Goal: Check status: Check status

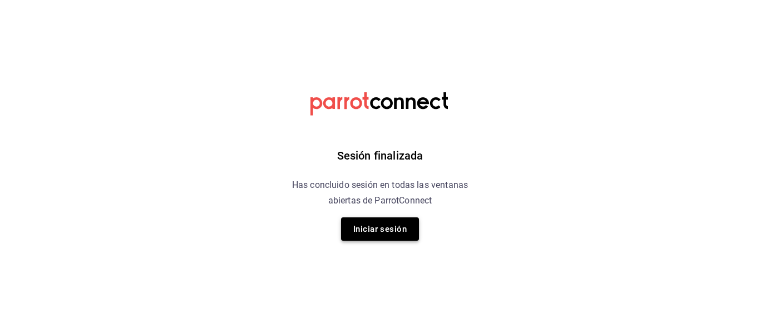
click at [396, 236] on button "Iniciar sesión" at bounding box center [380, 228] width 78 height 23
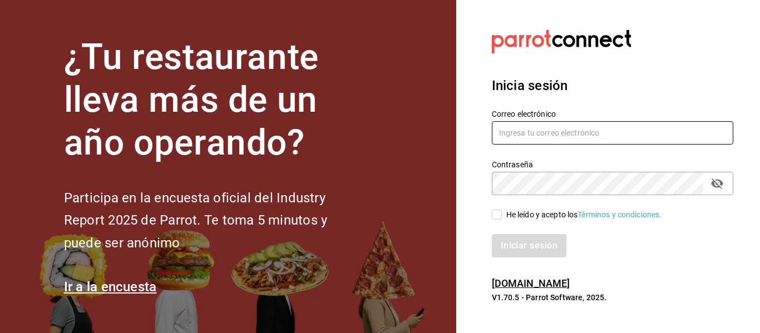
type input "[EMAIL_ADDRESS][DOMAIN_NAME]"
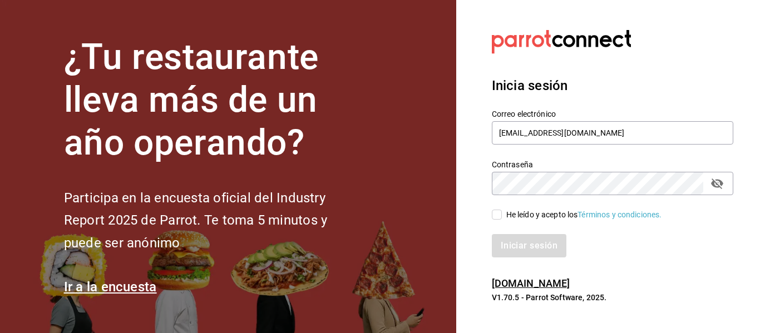
click at [511, 218] on div "He leído y acepto los Términos y condiciones." at bounding box center [584, 215] width 156 height 12
click at [502, 218] on input "He leído y acepto los Términos y condiciones." at bounding box center [497, 215] width 10 height 10
checkbox input "true"
click at [513, 236] on button "Iniciar sesión" at bounding box center [530, 245] width 76 height 23
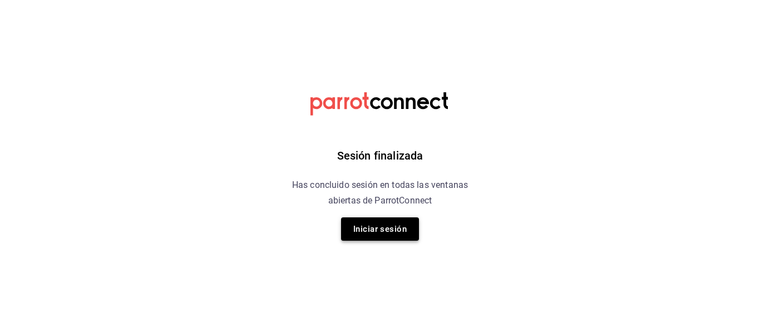
click at [387, 229] on button "Iniciar sesión" at bounding box center [380, 228] width 78 height 23
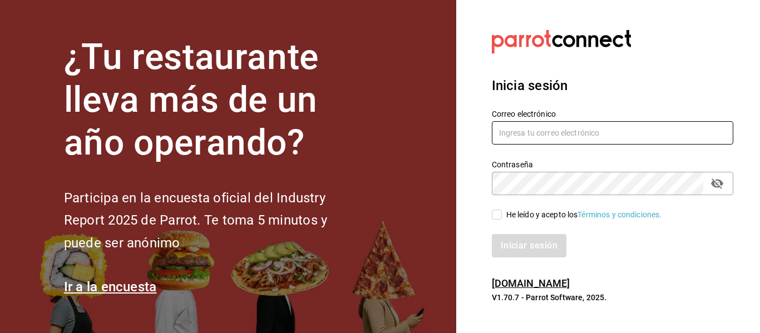
type input "[EMAIL_ADDRESS][DOMAIN_NAME]"
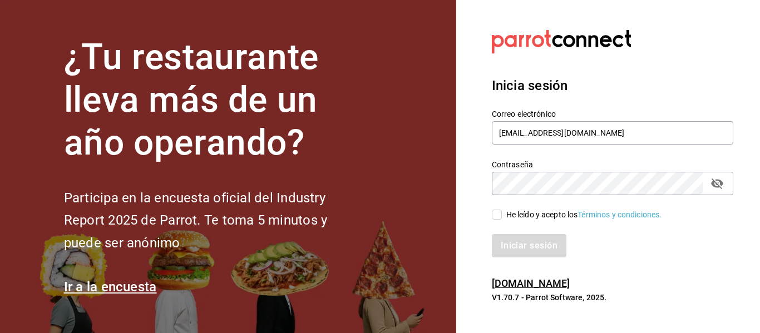
click at [509, 210] on div "He leído y acepto los Términos y condiciones." at bounding box center [584, 215] width 156 height 12
click at [502, 210] on input "He leído y acepto los Términos y condiciones." at bounding box center [497, 215] width 10 height 10
checkbox input "true"
click at [519, 243] on button "Iniciar sesión" at bounding box center [530, 245] width 76 height 23
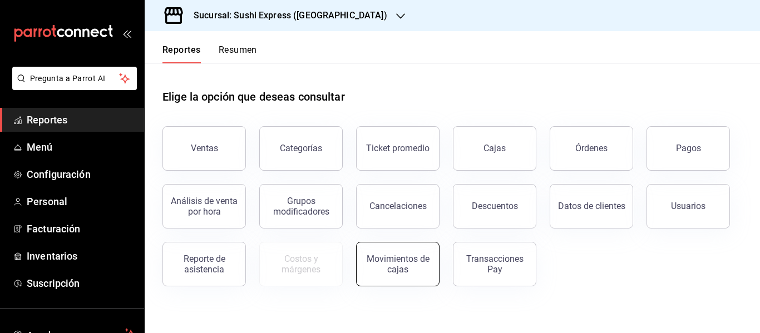
click at [433, 272] on button "Movimientos de cajas" at bounding box center [397, 264] width 83 height 44
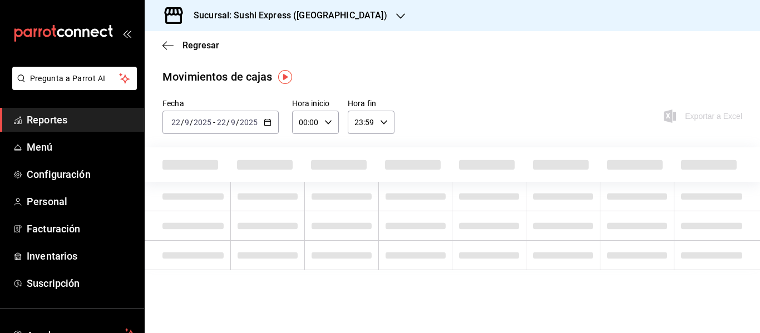
click at [269, 122] on \(Stroke\) "button" at bounding box center [267, 121] width 6 height 1
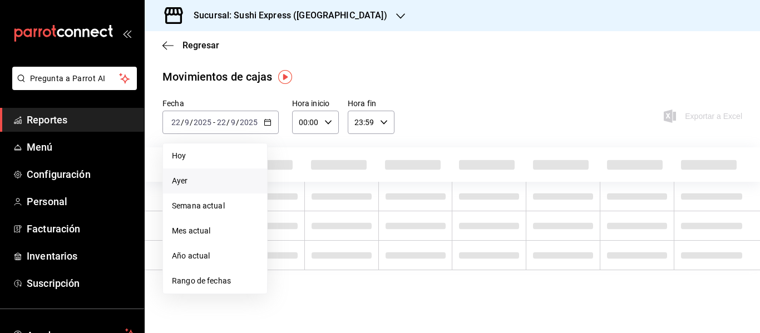
click at [187, 179] on span "Ayer" at bounding box center [215, 181] width 86 height 12
